Goal: Transaction & Acquisition: Purchase product/service

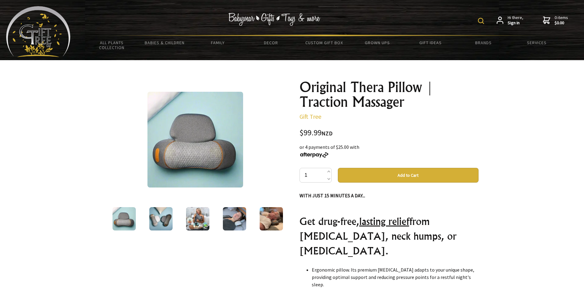
click at [191, 124] on img at bounding box center [195, 140] width 96 height 96
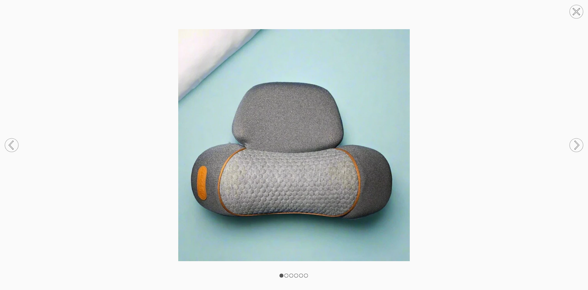
click at [582, 139] on icon at bounding box center [576, 145] width 23 height 32
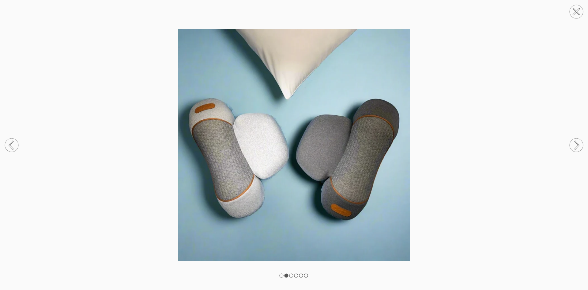
click at [19, 141] on icon at bounding box center [11, 145] width 23 height 32
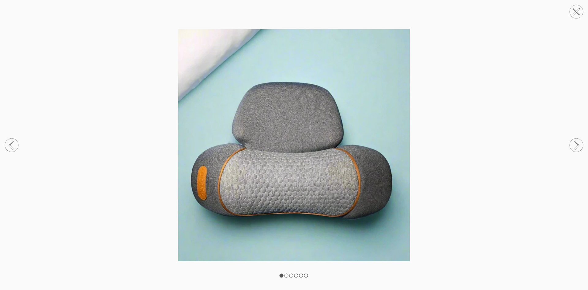
drag, startPoint x: 575, startPoint y: 144, endPoint x: 550, endPoint y: 125, distance: 31.3
click at [575, 144] on circle at bounding box center [576, 144] width 13 height 13
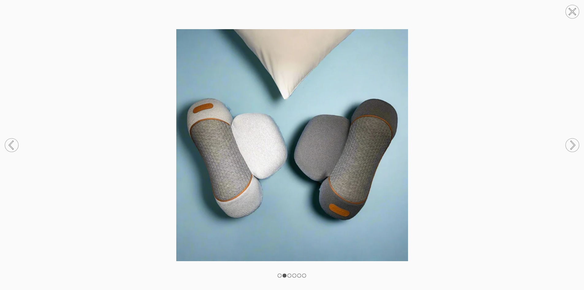
click at [571, 145] on circle at bounding box center [571, 144] width 13 height 13
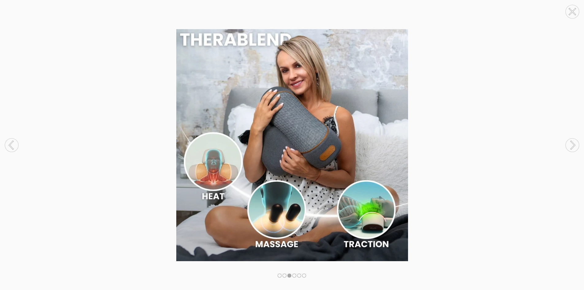
click at [571, 145] on circle at bounding box center [571, 144] width 13 height 13
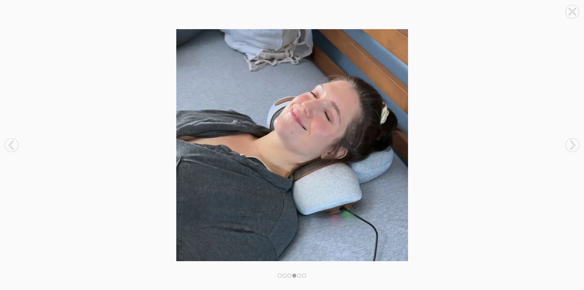
click at [571, 145] on circle at bounding box center [571, 144] width 13 height 13
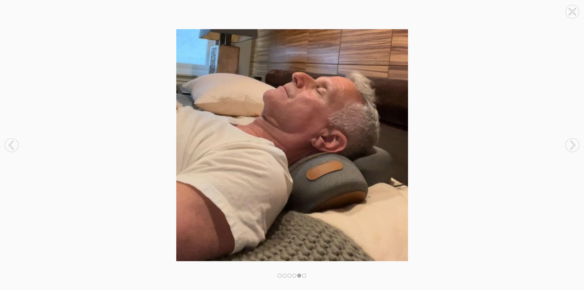
click at [571, 145] on circle at bounding box center [571, 144] width 13 height 13
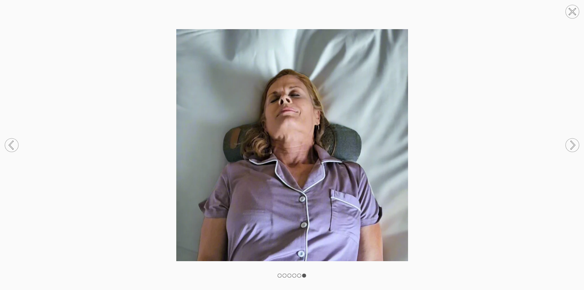
click at [571, 145] on circle at bounding box center [571, 144] width 13 height 13
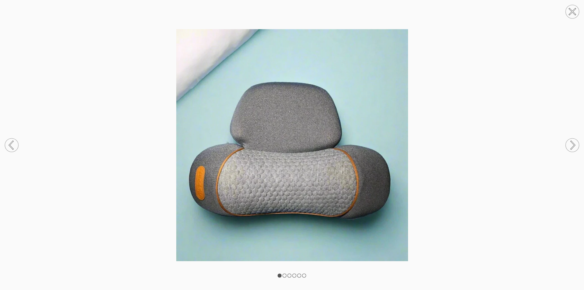
click at [574, 10] on circle at bounding box center [571, 11] width 13 height 13
